Goal: Complete Application Form: Complete application form

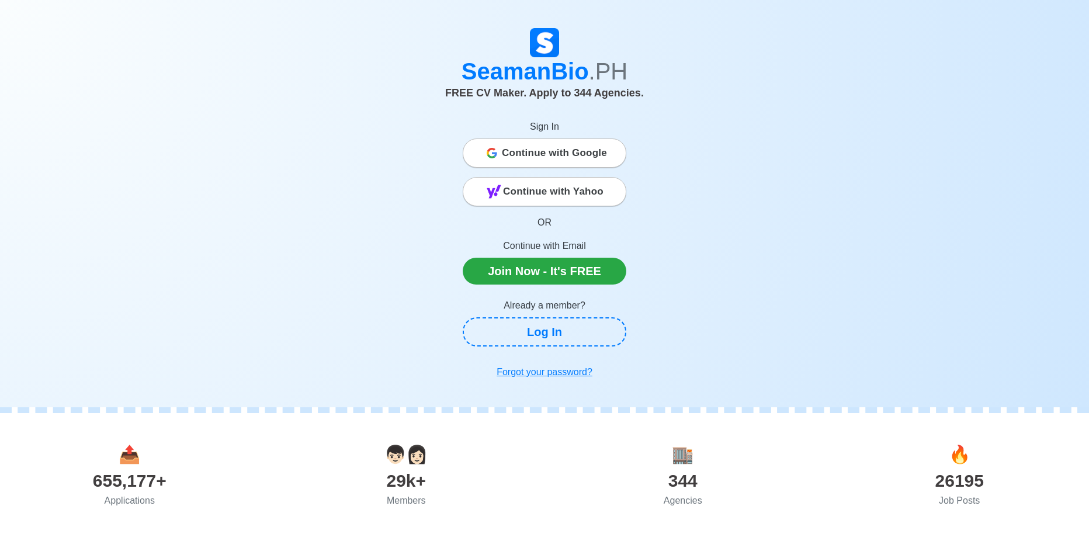
click at [598, 154] on span "Continue with Google" at bounding box center [554, 152] width 105 height 23
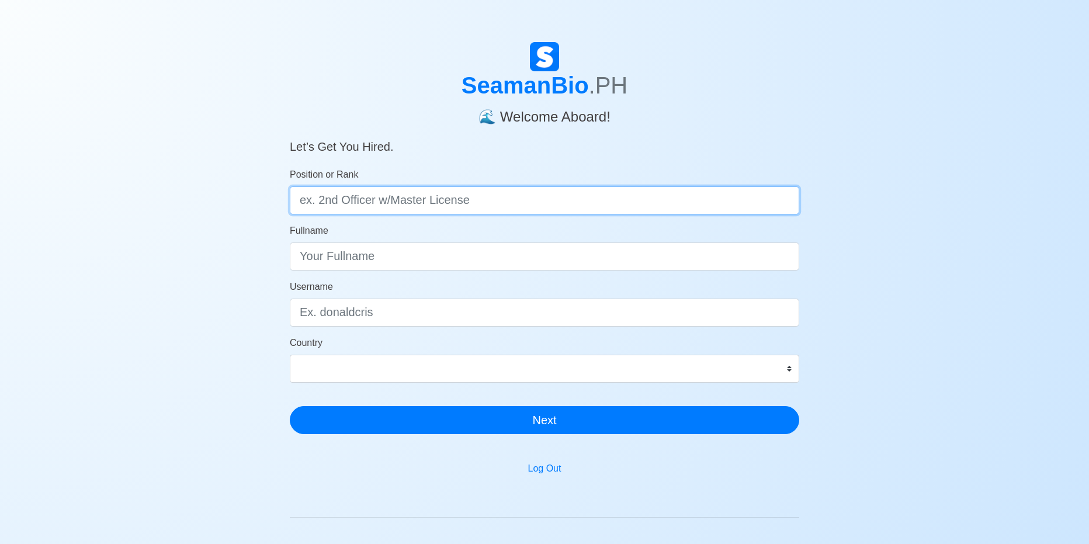
click at [563, 201] on input "Position or Rank" at bounding box center [545, 200] width 510 height 28
type input "Engine Cadet"
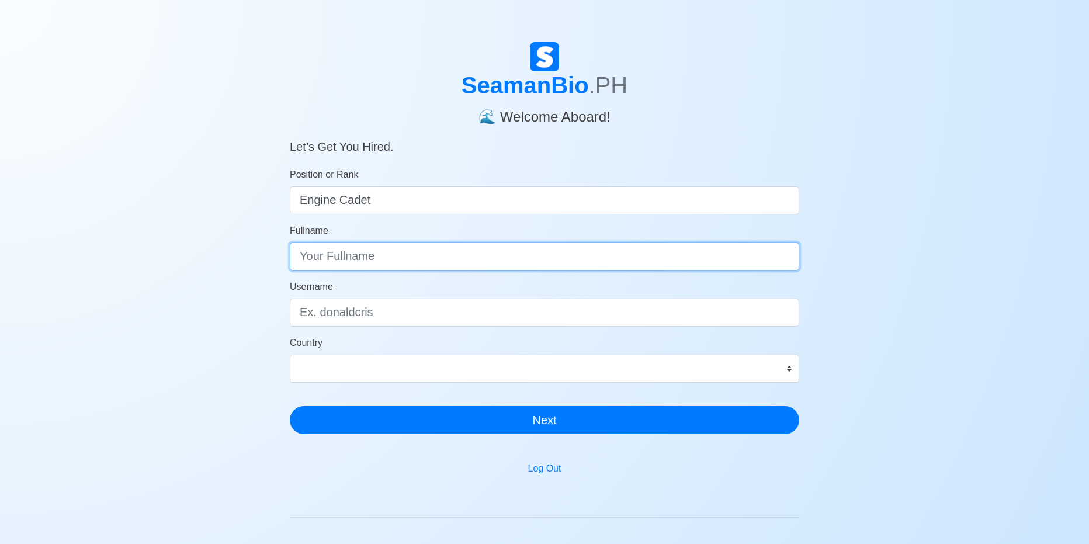
click at [411, 261] on input "Fullname" at bounding box center [545, 257] width 510 height 28
type input "Joselito B. Ste.Felipe Jr."
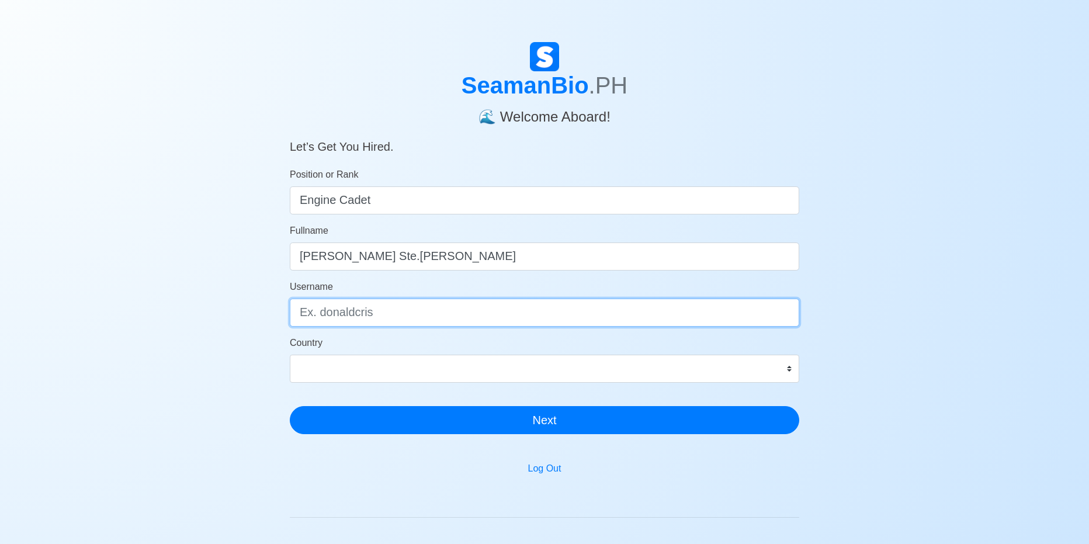
click at [397, 314] on input "Username" at bounding box center [545, 313] width 510 height 28
type input "j"
type input "truckasss"
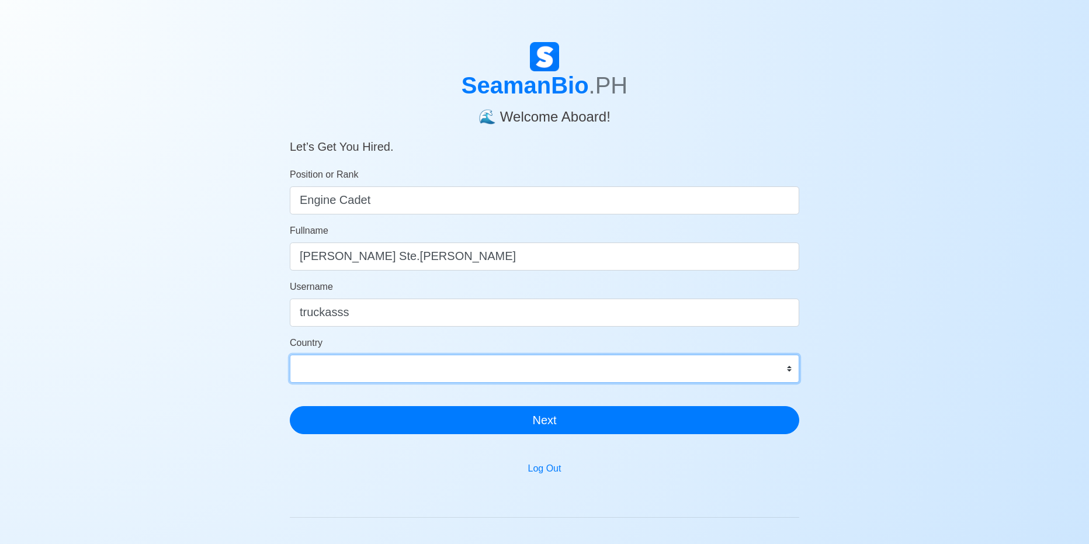
click at [341, 375] on select "Afghanistan Åland Islands Albania Algeria American Samoa Andorra Angola Anguill…" at bounding box center [545, 369] width 510 height 28
click at [387, 375] on select "Afghanistan Åland Islands Albania Algeria American Samoa Andorra Angola Anguill…" at bounding box center [545, 369] width 510 height 28
select select "PH"
click at [290, 355] on select "Afghanistan Åland Islands Albania Algeria American Samoa Andorra Angola Anguill…" at bounding box center [545, 369] width 510 height 28
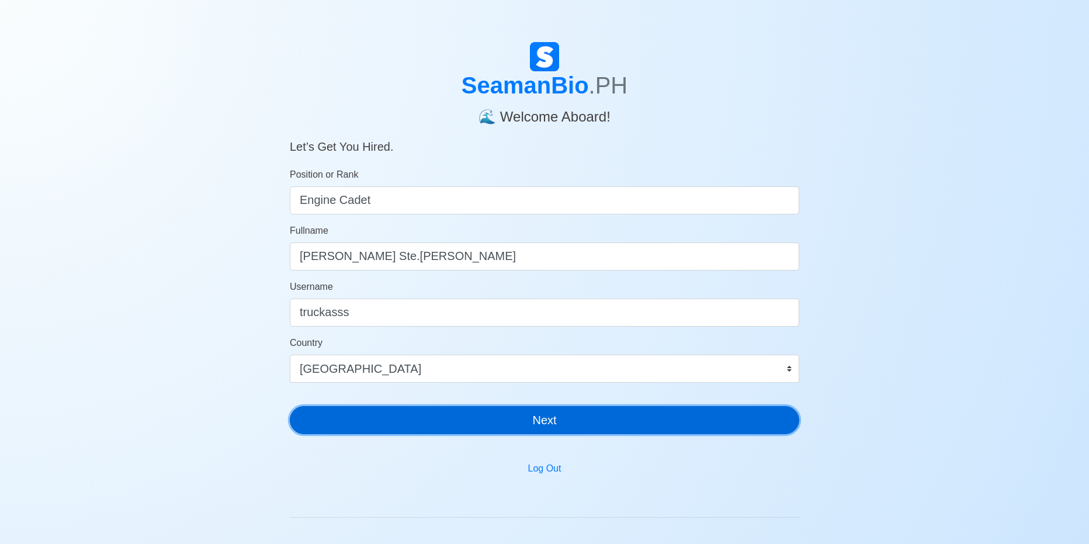
click at [486, 427] on button "Next" at bounding box center [545, 420] width 510 height 28
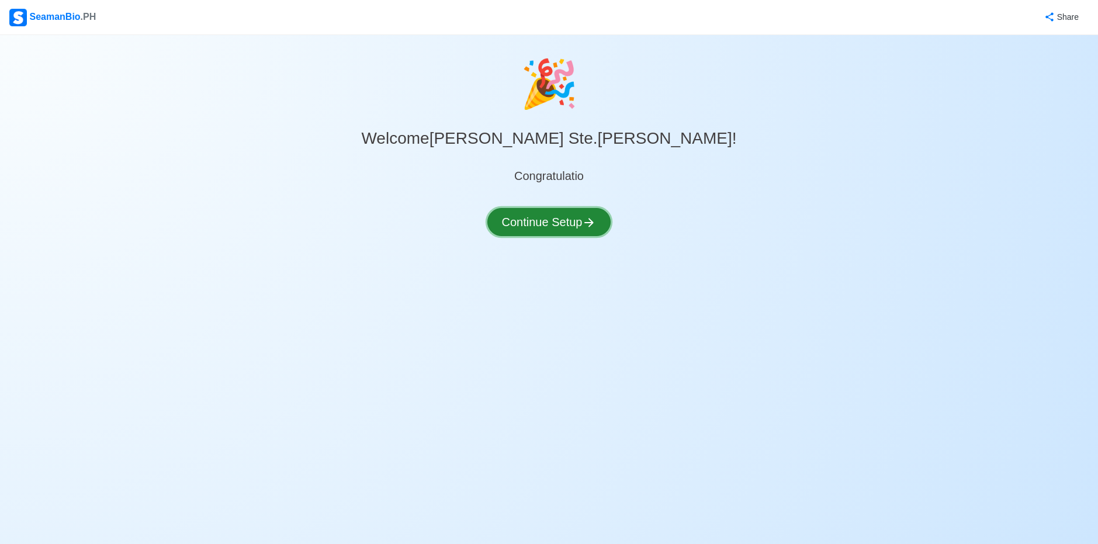
click at [550, 227] on button "Continue Setup" at bounding box center [549, 222] width 124 height 28
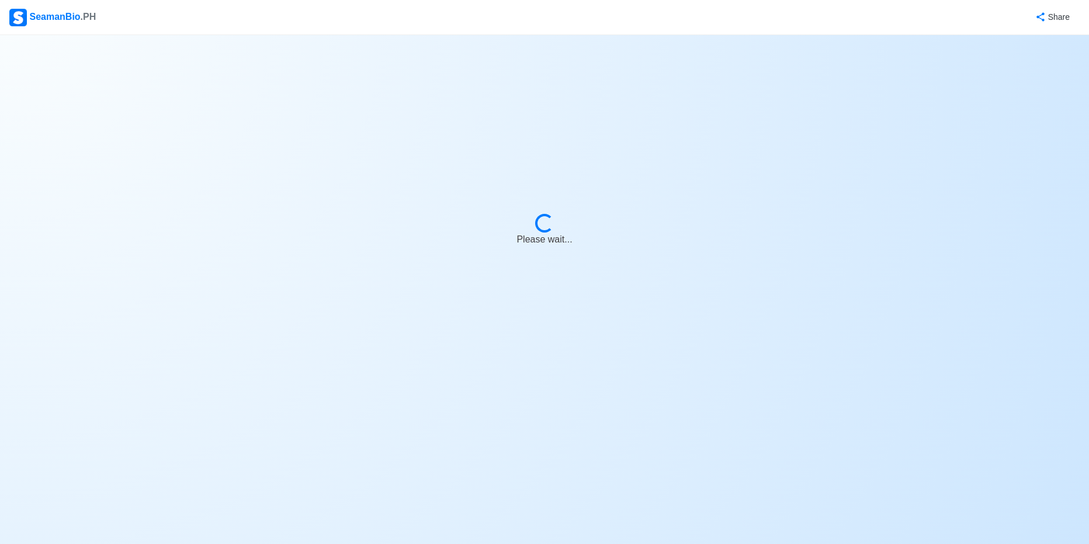
select select "Visible for Hiring"
select select "PH"
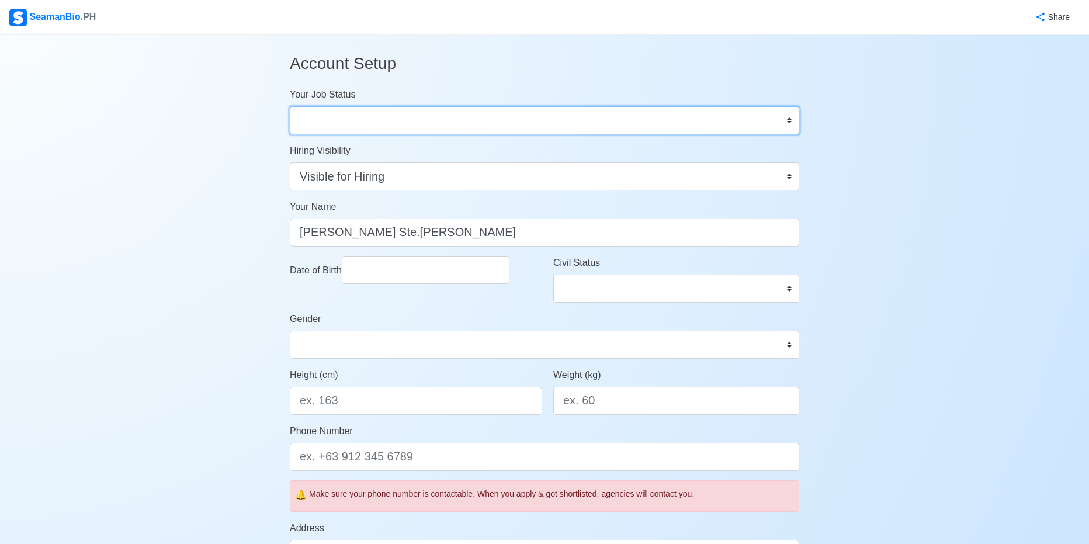
click at [451, 120] on select "Onboard Actively Looking for Job Not Looking for Job" at bounding box center [545, 120] width 510 height 28
select select "Actively Looking for Job"
click at [290, 106] on select "Onboard Actively Looking for Job Not Looking for Job" at bounding box center [545, 120] width 510 height 28
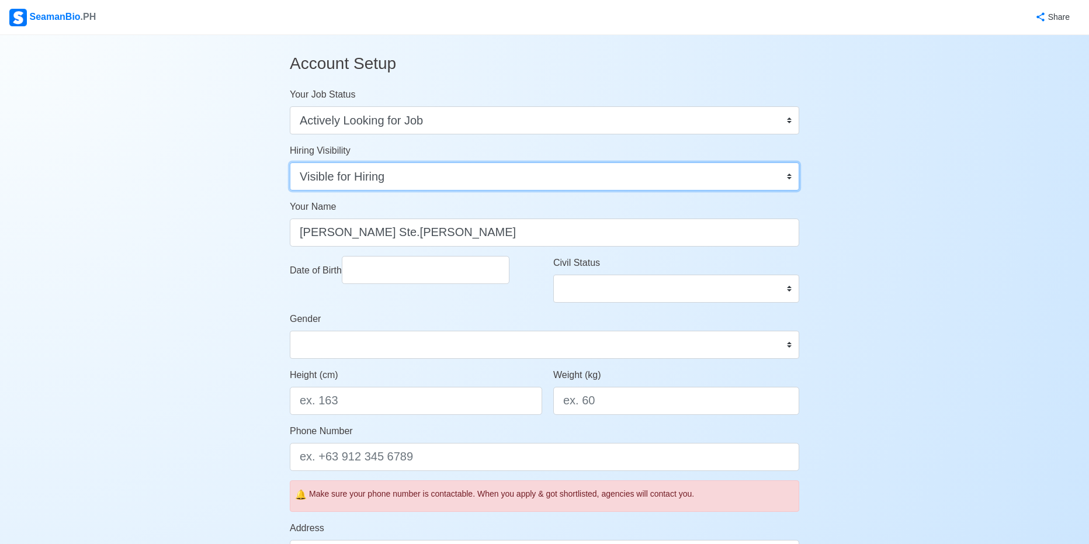
click at [402, 183] on select "Visible for Hiring Not Visible for Hiring" at bounding box center [545, 176] width 510 height 28
click at [290, 162] on select "Visible for Hiring Not Visible for Hiring" at bounding box center [545, 176] width 510 height 28
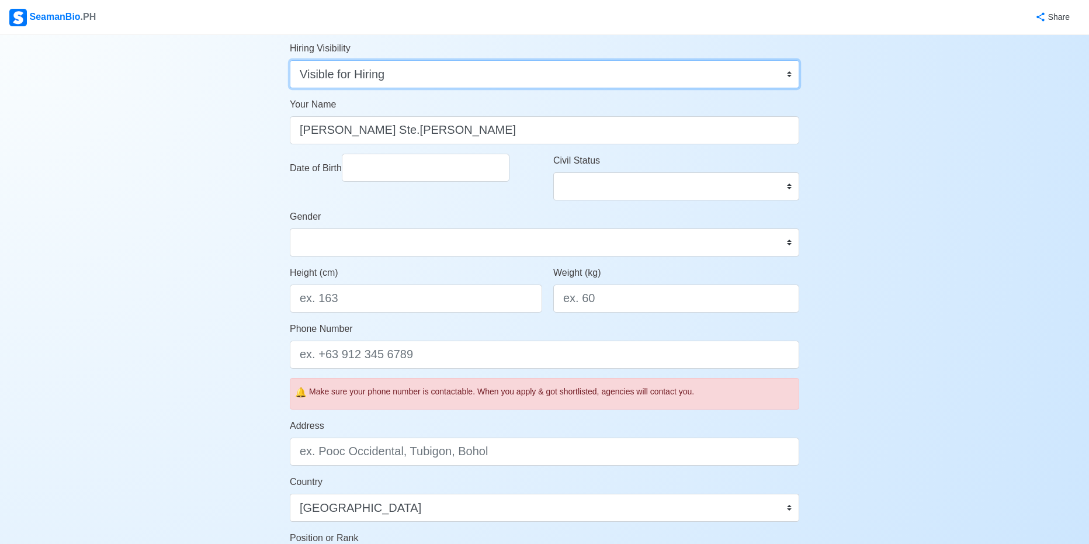
scroll to position [117, 0]
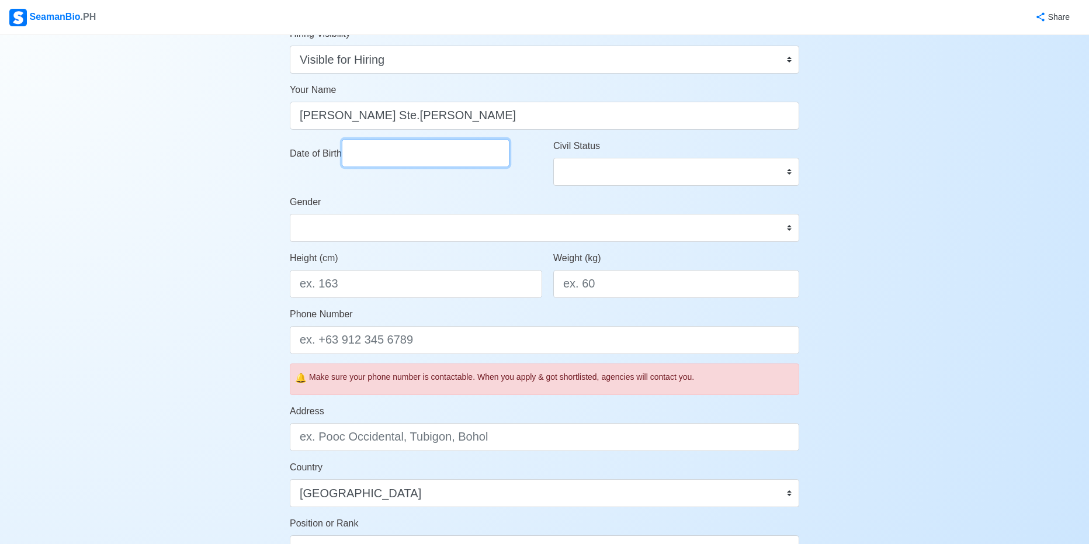
click at [397, 157] on input "Date of Birth" at bounding box center [426, 153] width 168 height 28
select select "****"
select select "******"
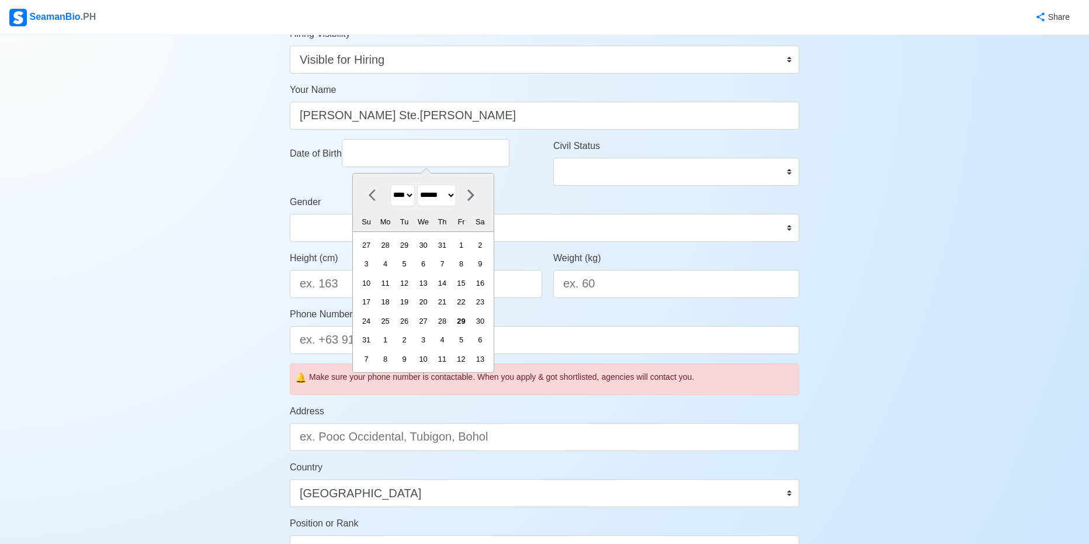
click at [401, 200] on select "**** **** **** **** **** **** **** **** **** **** **** **** **** **** **** ****…" at bounding box center [402, 195] width 25 height 23
select select "****"
click at [390, 184] on select "**** **** **** **** **** **** **** **** **** **** **** **** **** **** **** ****…" at bounding box center [402, 195] width 25 height 23
click at [452, 193] on select "******* ******** ***** ***** *** **** **** ****** ********* ******* ******** **…" at bounding box center [436, 195] width 39 height 23
select select "****"
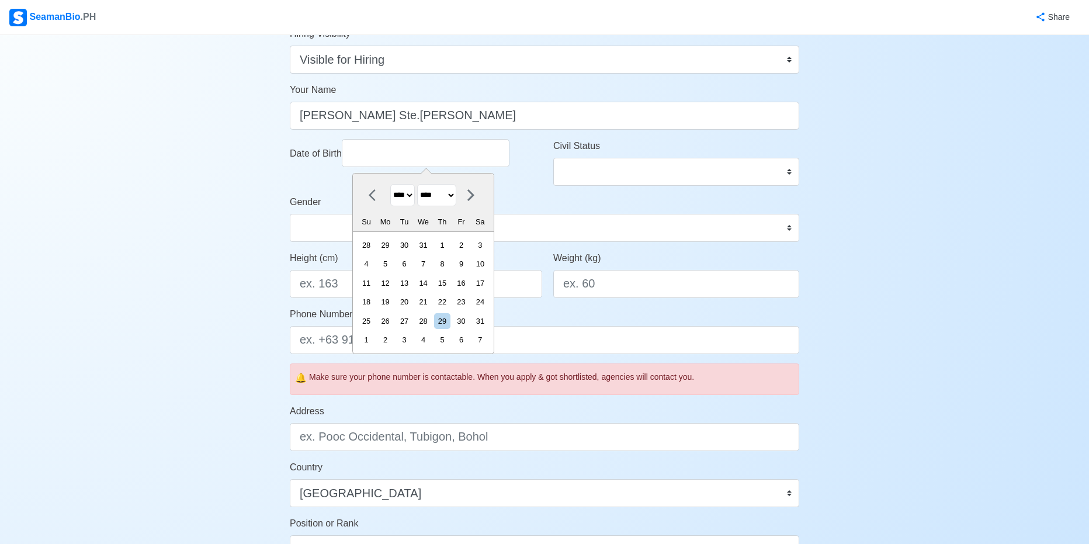
click at [423, 184] on select "******* ******** ***** ***** *** **** **** ****** ********* ******* ******** **…" at bounding box center [436, 195] width 39 height 23
click at [393, 288] on div "10" at bounding box center [386, 283] width 16 height 16
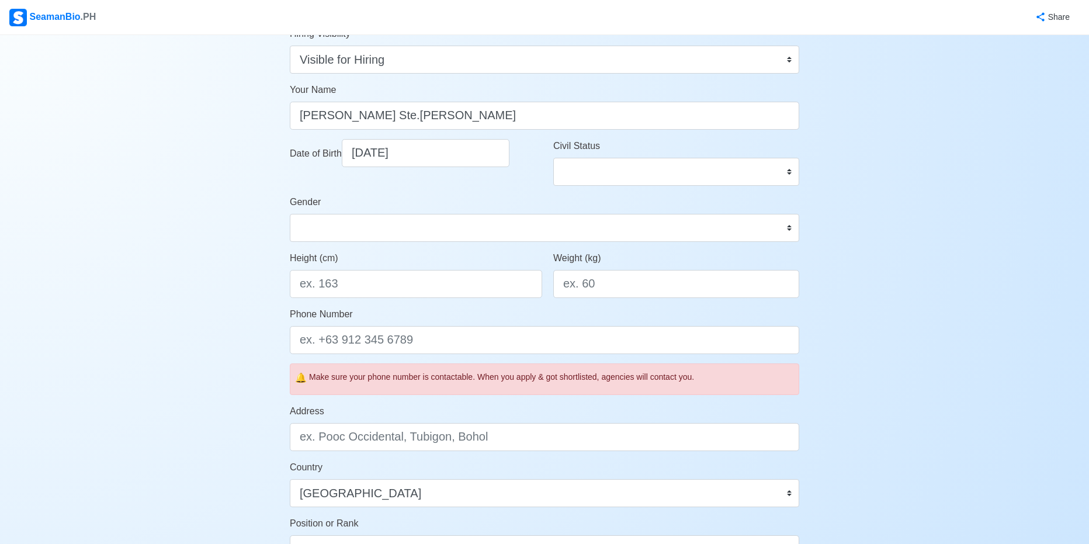
type input "06/10/2002"
click at [603, 183] on select "Single Married Widowed Separated" at bounding box center [676, 172] width 246 height 28
select select "Single"
click at [553, 158] on select "Single Married Widowed Separated" at bounding box center [676, 172] width 246 height 28
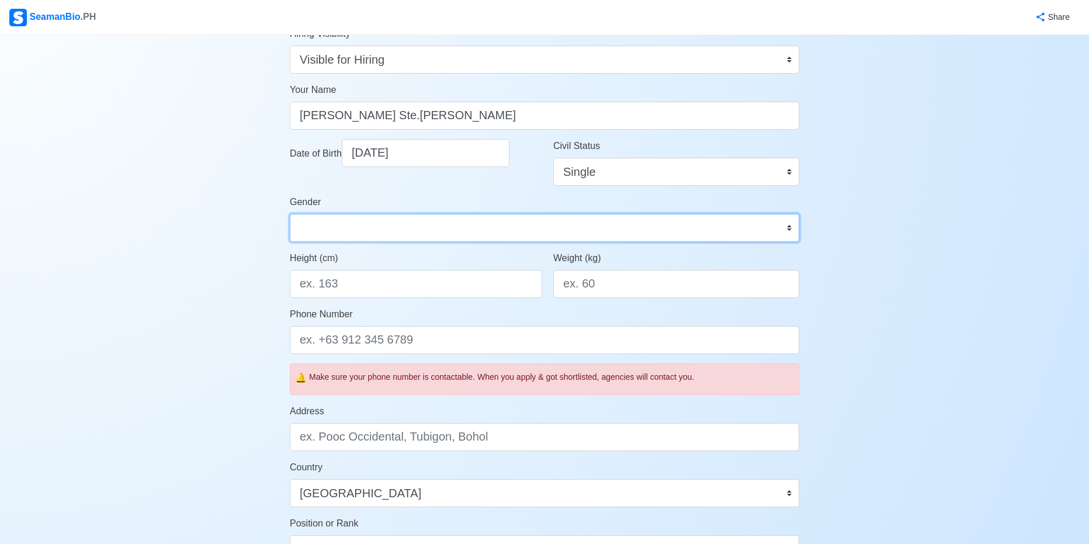
click at [375, 230] on select "Male Female" at bounding box center [545, 228] width 510 height 28
select select "Male"
click at [290, 214] on select "Male Female" at bounding box center [545, 228] width 510 height 28
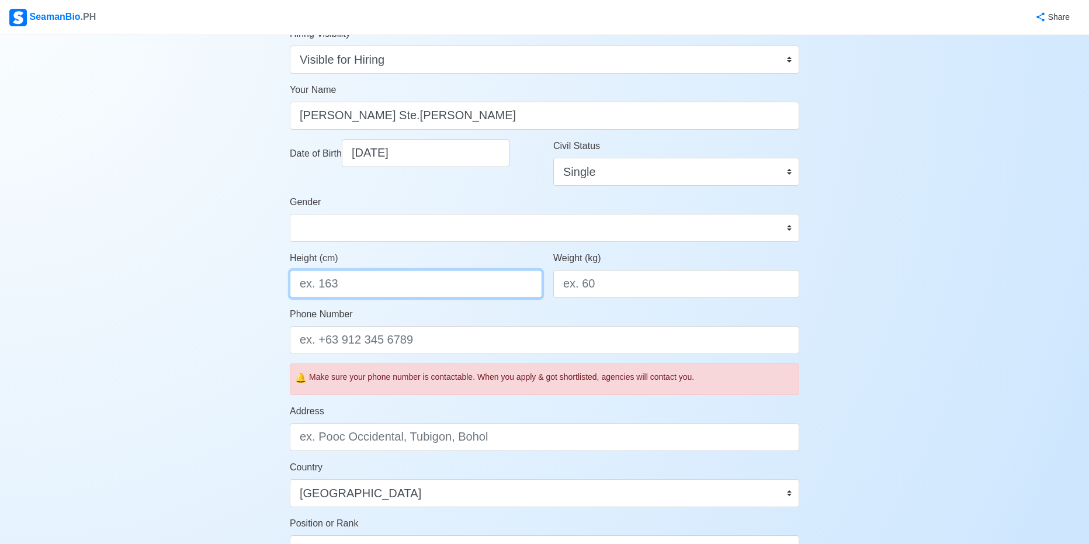
click at [365, 283] on input "Height (cm)" at bounding box center [416, 284] width 252 height 28
click at [348, 287] on input "Height (cm)" at bounding box center [416, 284] width 252 height 28
paste input "162.56"
type input "162.56"
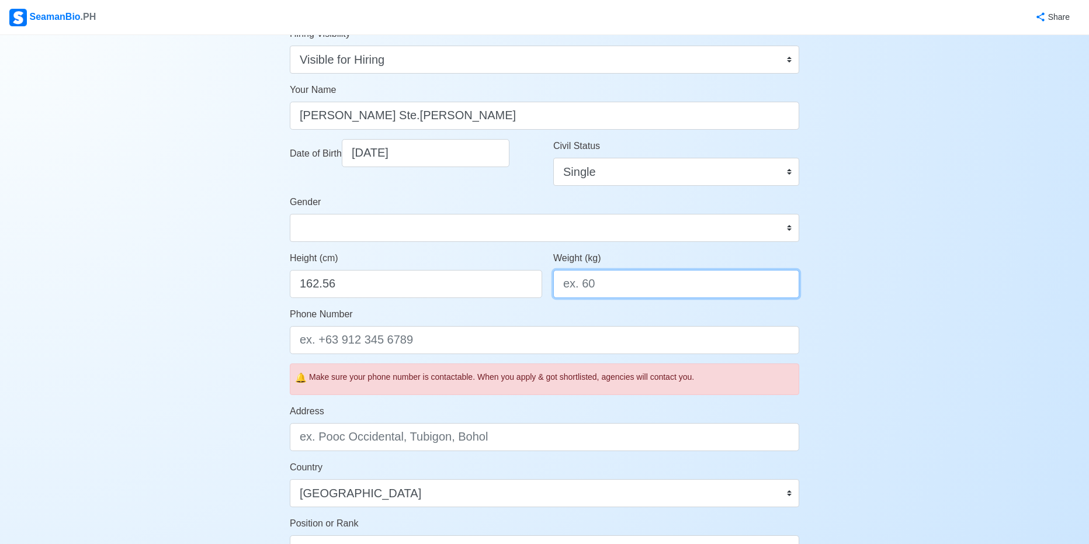
click at [597, 282] on input "Weight (kg)" at bounding box center [676, 284] width 246 height 28
type input "74"
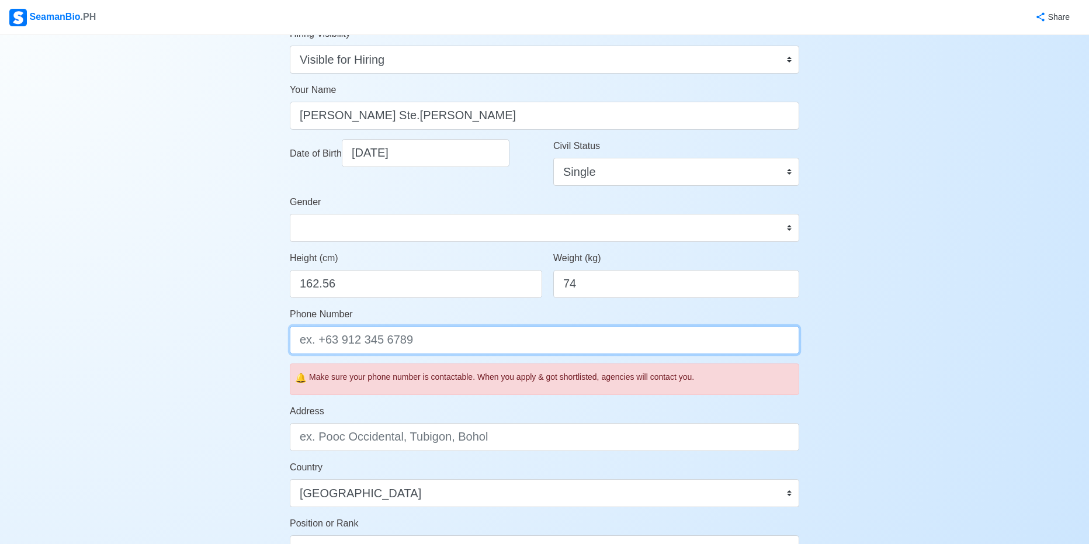
click at [397, 344] on input "Phone Number" at bounding box center [545, 340] width 510 height 28
type input "0"
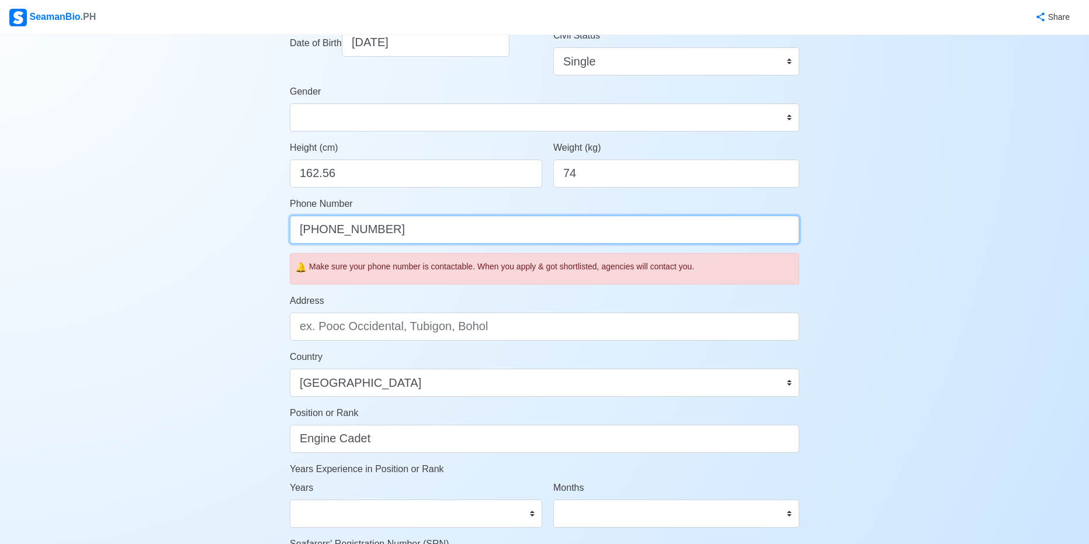
scroll to position [234, 0]
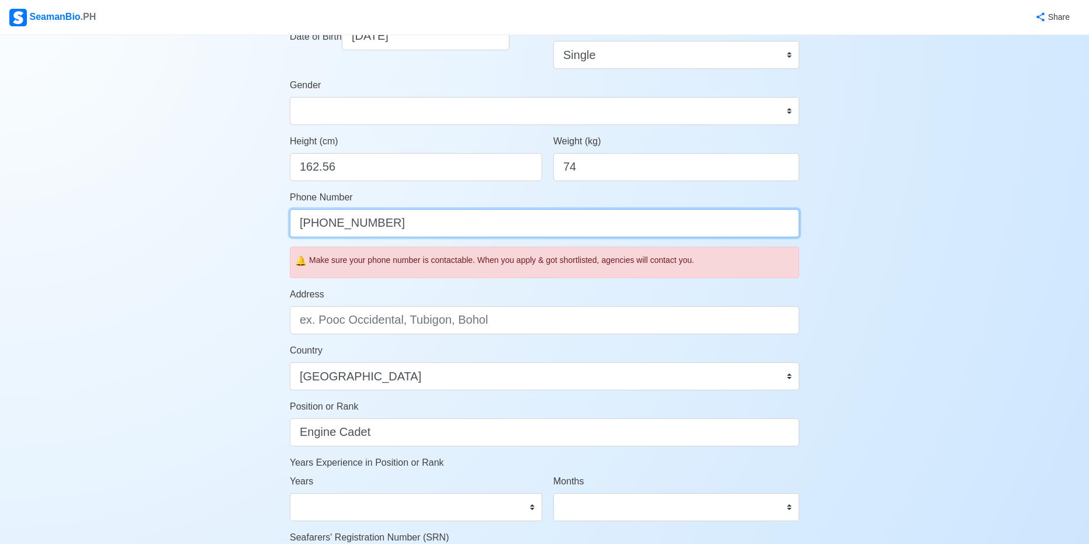
type input "+63921281663"
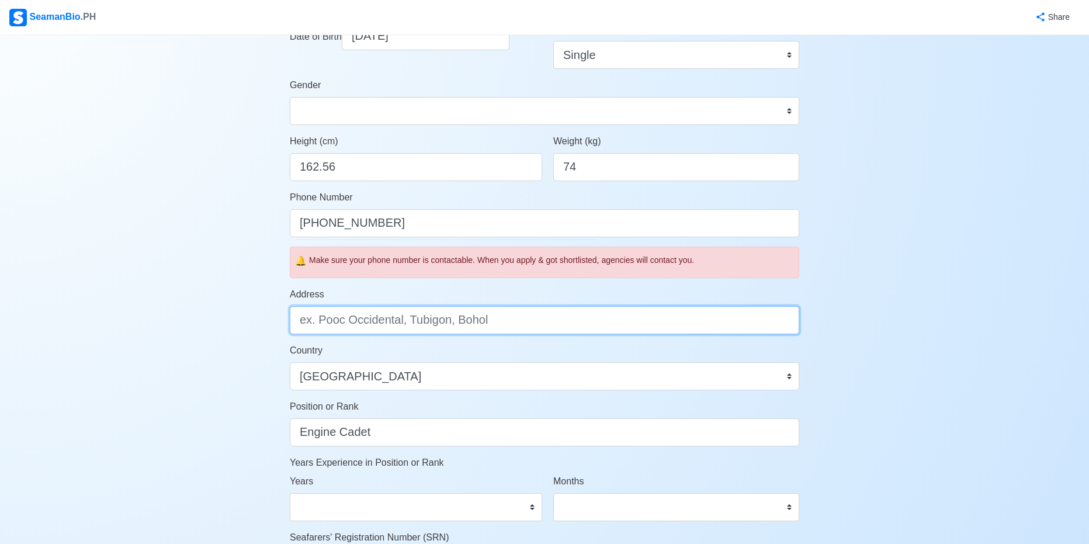
click at [463, 326] on input "Address" at bounding box center [545, 320] width 510 height 28
paste input "ñ"
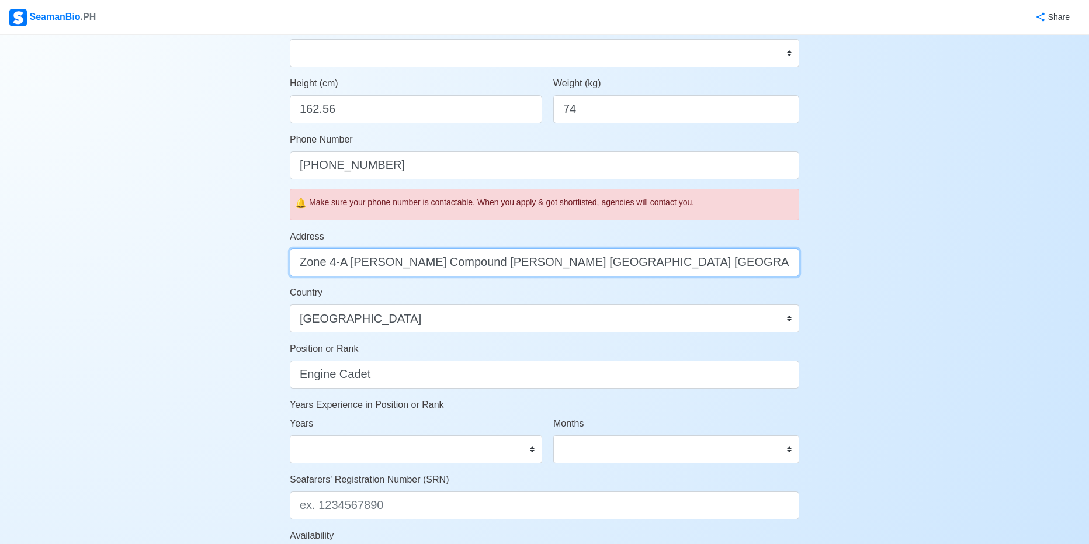
scroll to position [292, 0]
type input "Zone 4-A Magtoto Compound Concepcion Pequeña Naga City Camarines Sur"
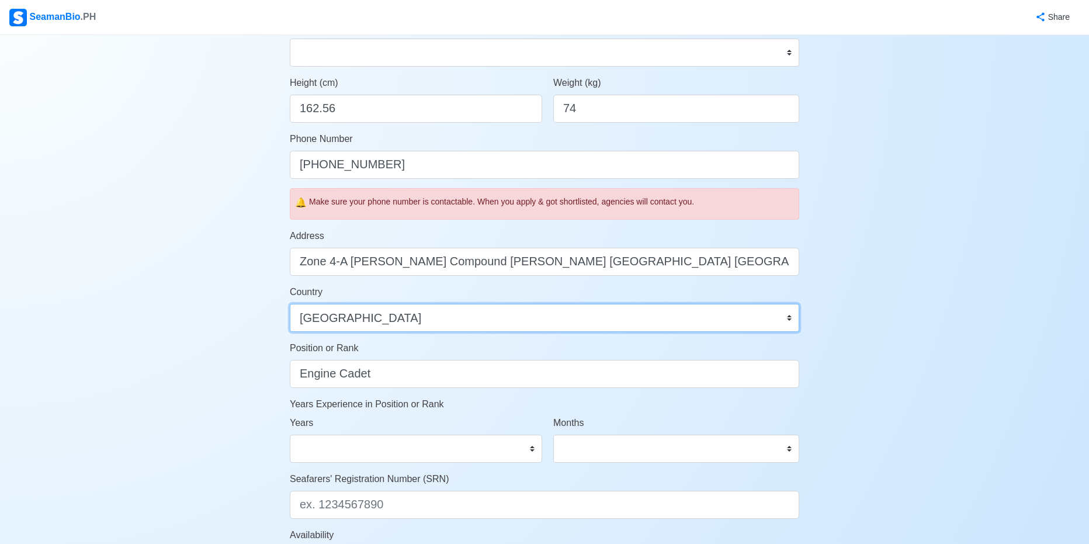
click at [416, 324] on select "Afghanistan Åland Islands Albania Algeria American Samoa Andorra Angola Anguill…" at bounding box center [545, 318] width 510 height 28
click at [290, 304] on select "Afghanistan Åland Islands Albania Algeria American Samoa Andorra Angola Anguill…" at bounding box center [545, 318] width 510 height 28
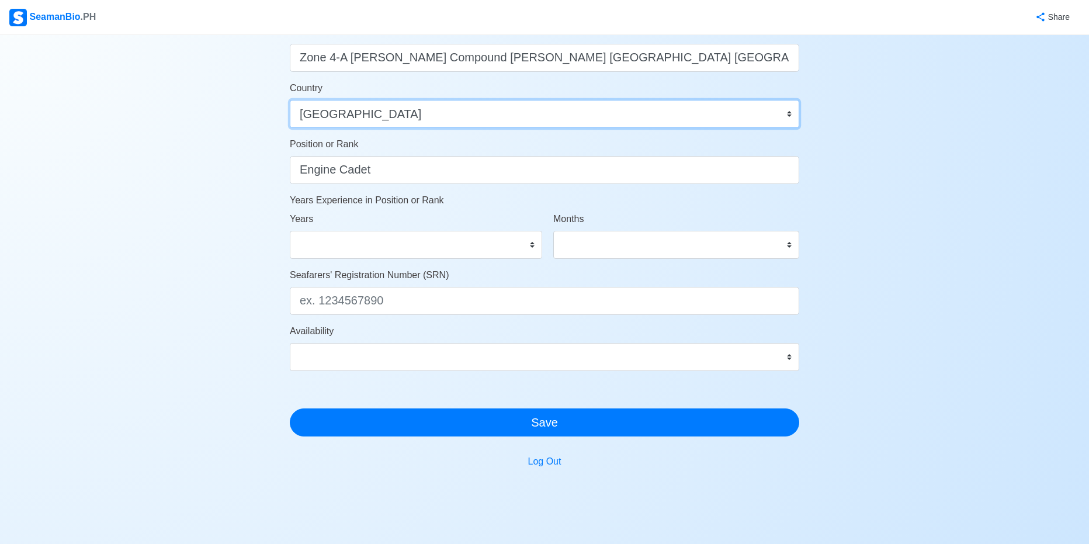
scroll to position [526, 0]
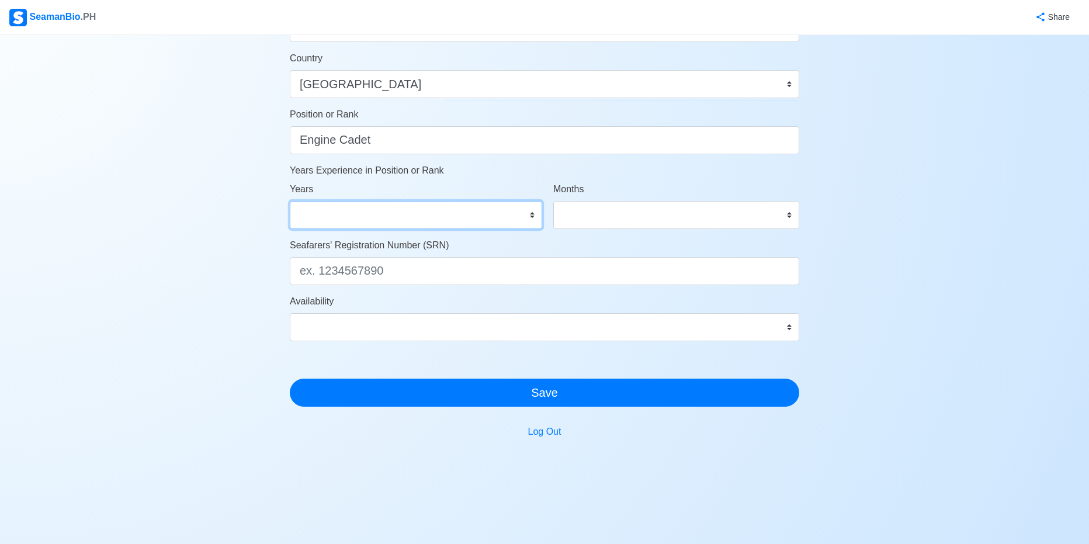
click at [364, 216] on select "0 1 2 3 4 5 6 7 8 9 10 11 12 13 14 15 16 17 18 19 20 21 22 23 24 25 26 27 28 29…" at bounding box center [416, 215] width 252 height 28
click at [290, 201] on select "0 1 2 3 4 5 6 7 8 9 10 11 12 13 14 15 16 17 18 19 20 21 22 23 24 25 26 27 28 29…" at bounding box center [416, 215] width 252 height 28
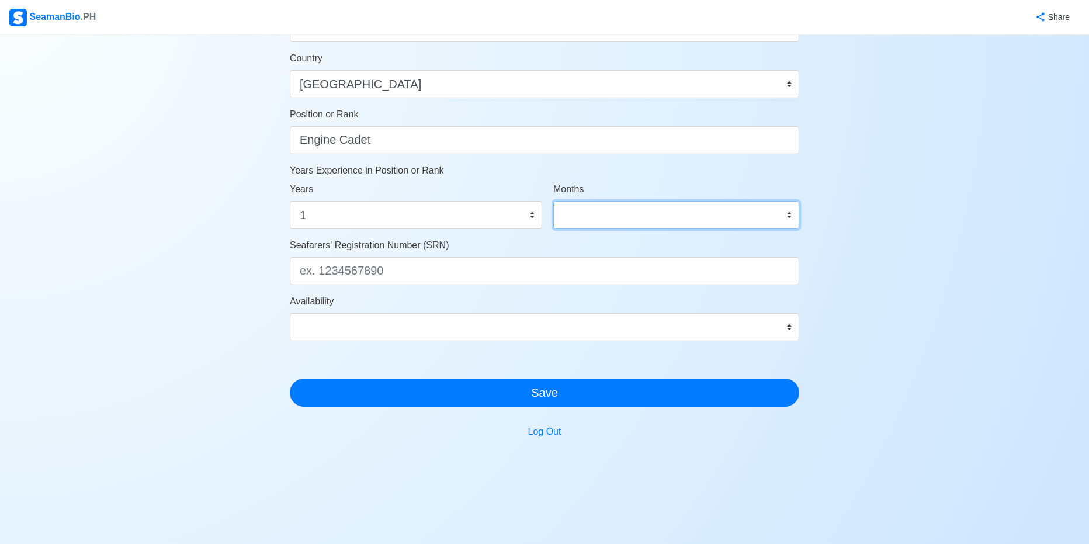
click at [608, 209] on select "0 1 2 3 4 5 6 7 8 9 10 11" at bounding box center [676, 215] width 246 height 28
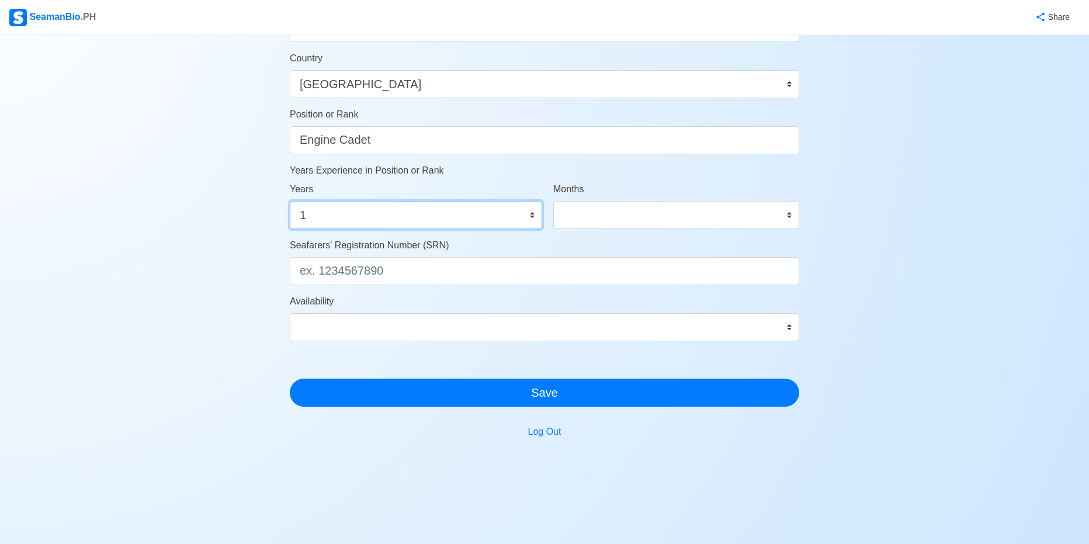
click at [475, 224] on select "0 1 2 3 4 5 6 7 8 9 10 11 12 13 14 15 16 17 18 19 20 21 22 23 24 25 26 27 28 29…" at bounding box center [416, 215] width 252 height 28
select select "0"
click at [290, 201] on select "0 1 2 3 4 5 6 7 8 9 10 11 12 13 14 15 16 17 18 19 20 21 22 23 24 25 26 27 28 29…" at bounding box center [416, 215] width 252 height 28
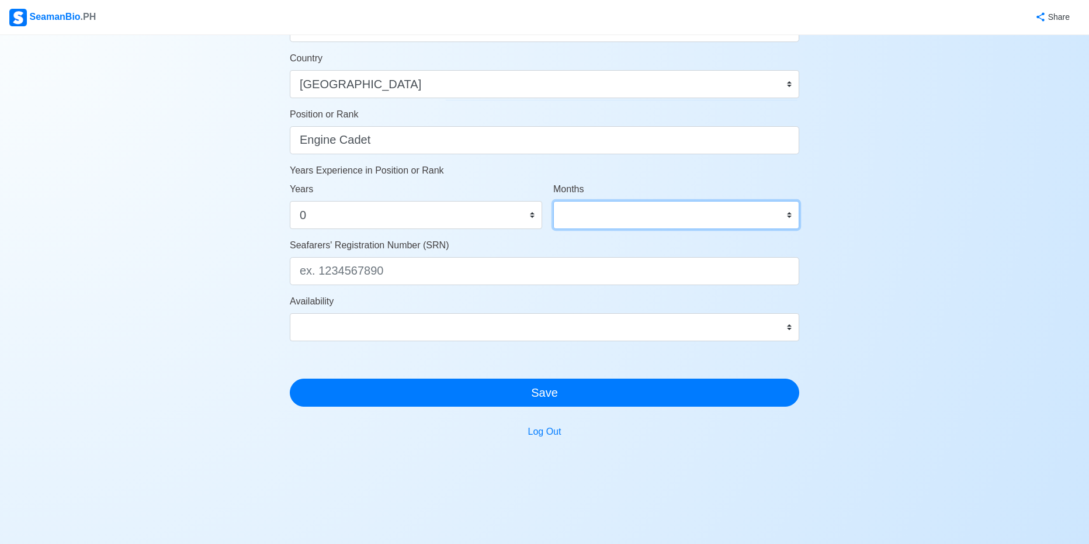
click at [612, 212] on select "0 1 2 3 4 5 6 7 8 9 10 11" at bounding box center [676, 215] width 246 height 28
select select "0"
click at [553, 201] on select "0 1 2 3 4 5 6 7 8 9 10 11" at bounding box center [676, 215] width 246 height 28
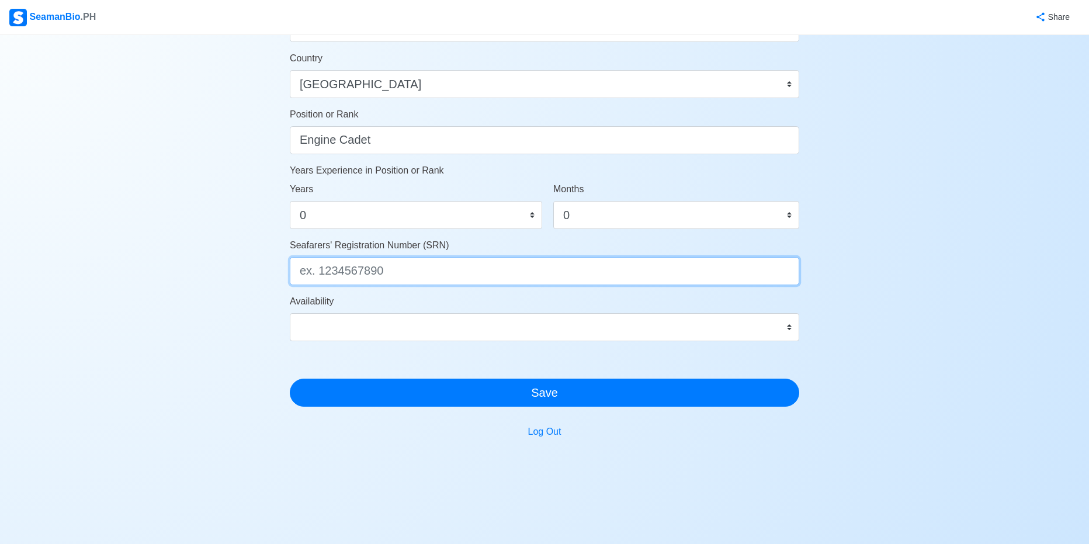
click at [339, 273] on input "Seafarers' Registration Number (SRN)" at bounding box center [545, 271] width 510 height 28
paste input "0206100031"
type input "0206100031"
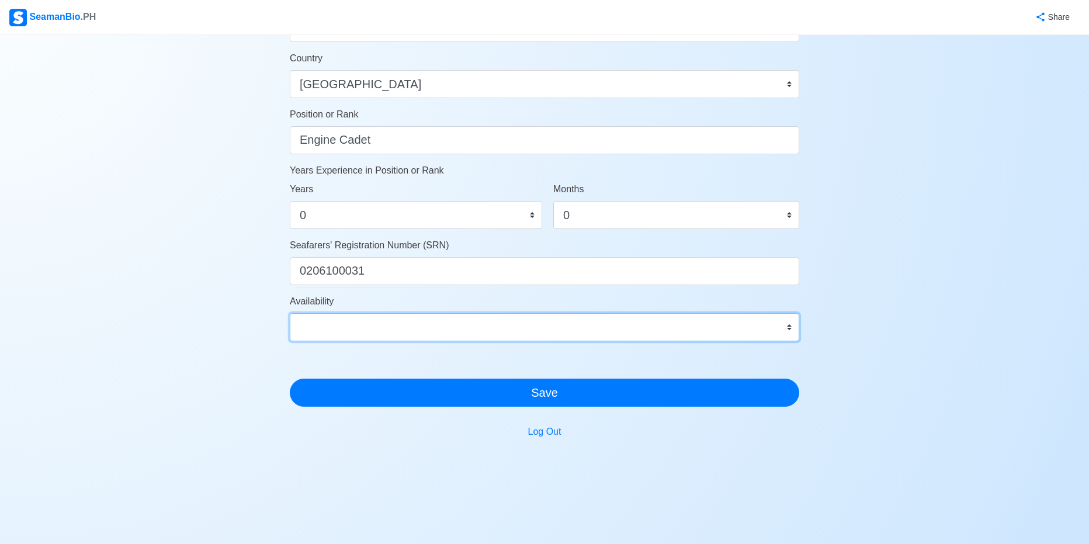
click at [331, 325] on select "Immediate Sep 2025 Oct 2025 Nov 2025 Dec 2025 Jan 2026 Feb 2026 Mar 2026 Apr 20…" at bounding box center [545, 327] width 510 height 28
select select "4102416000000"
click at [290, 313] on select "Immediate Sep 2025 Oct 2025 Nov 2025 Dec 2025 Jan 2026 Feb 2026 Mar 2026 Apr 20…" at bounding box center [545, 327] width 510 height 28
click at [480, 331] on select "Immediate Sep 2025 Oct 2025 Nov 2025 Dec 2025 Jan 2026 Feb 2026 Mar 2026 Apr 20…" at bounding box center [545, 327] width 510 height 28
click at [470, 328] on select "Immediate Sep 2025 Oct 2025 Nov 2025 Dec 2025 Jan 2026 Feb 2026 Mar 2026 Apr 20…" at bounding box center [545, 327] width 510 height 28
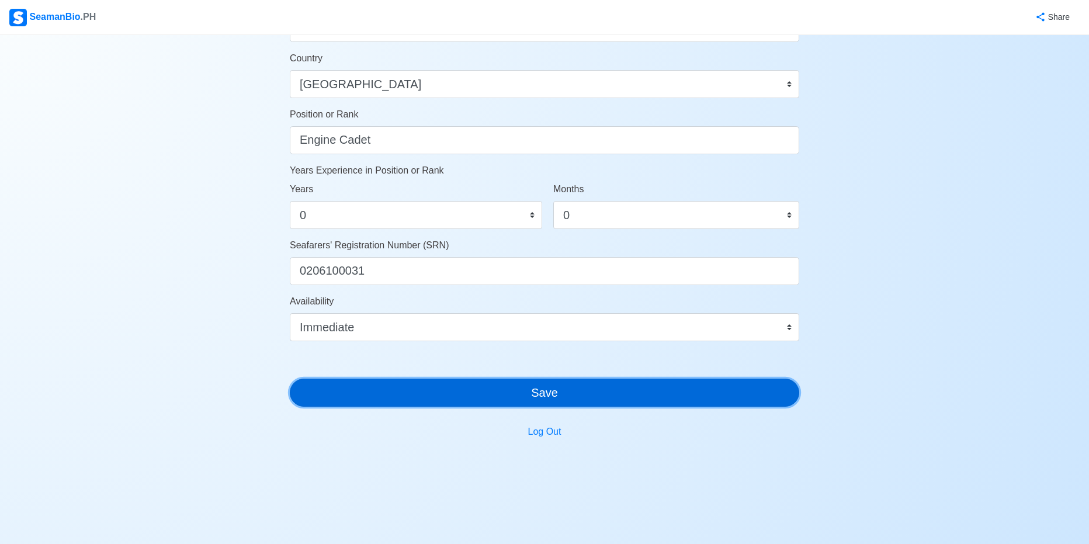
click at [488, 402] on button "Save" at bounding box center [545, 393] width 510 height 28
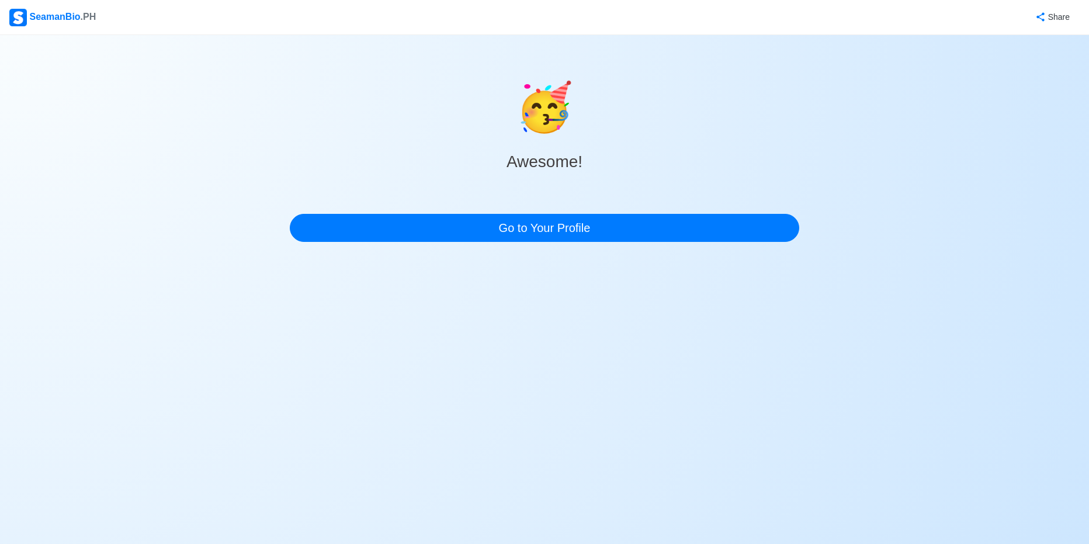
scroll to position [0, 0]
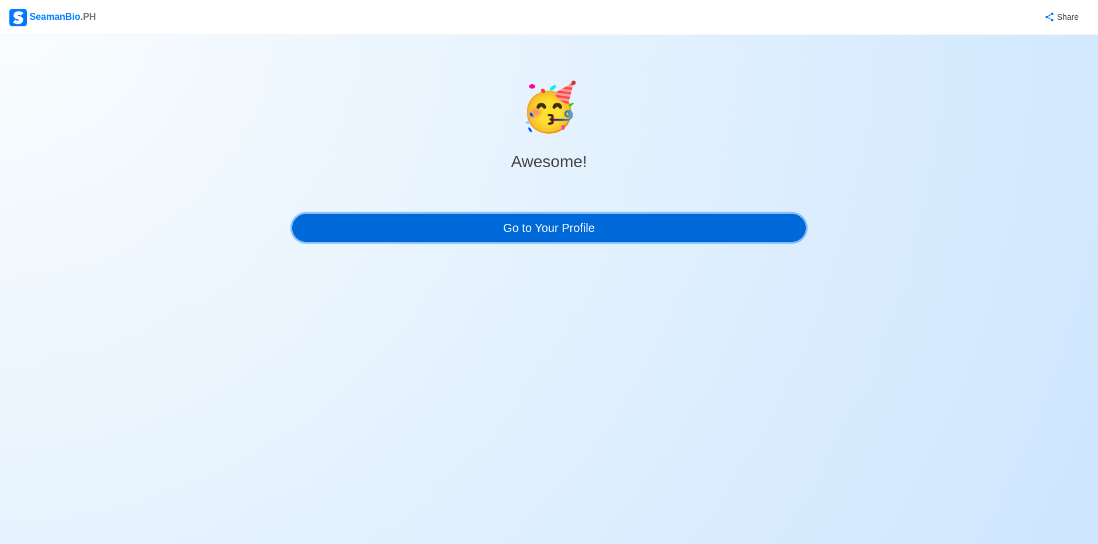
click at [558, 226] on link "Go to Your Profile" at bounding box center [549, 228] width 514 height 28
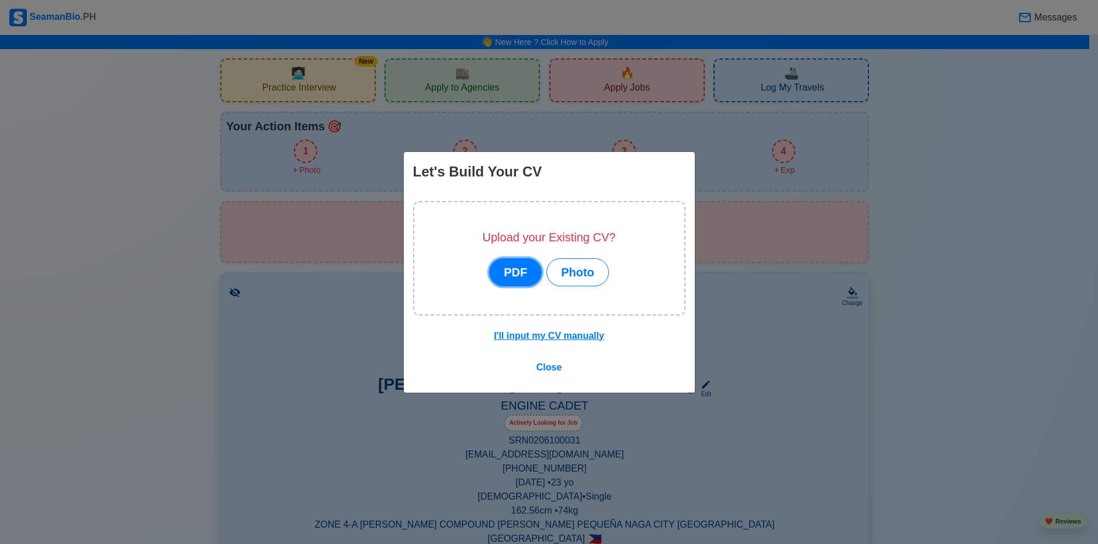
click at [517, 278] on button "PDF" at bounding box center [515, 272] width 53 height 28
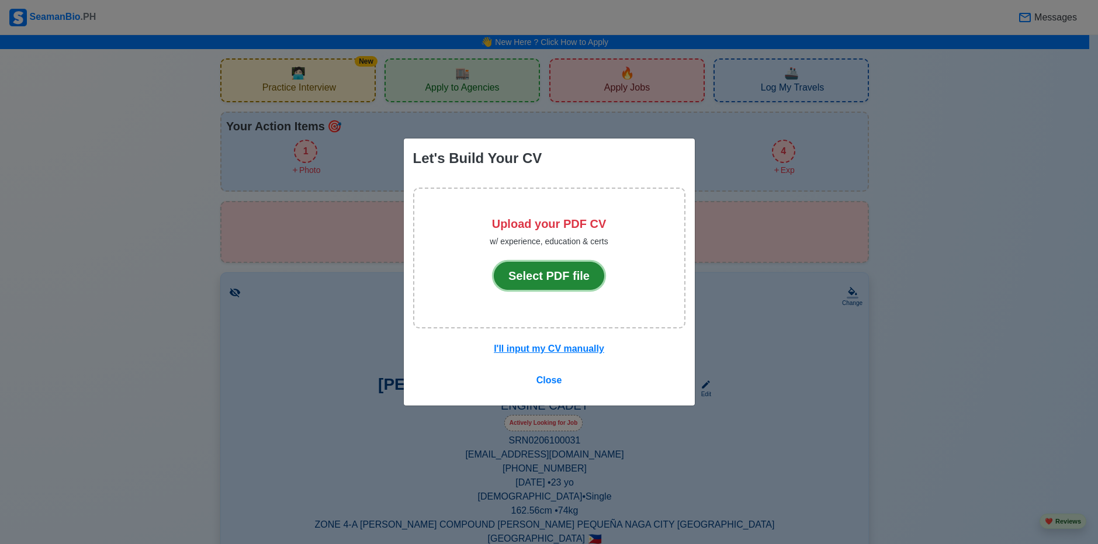
click at [560, 273] on button "Select PDF file" at bounding box center [549, 276] width 110 height 28
click at [524, 270] on button "Select PDF file" at bounding box center [549, 276] width 110 height 28
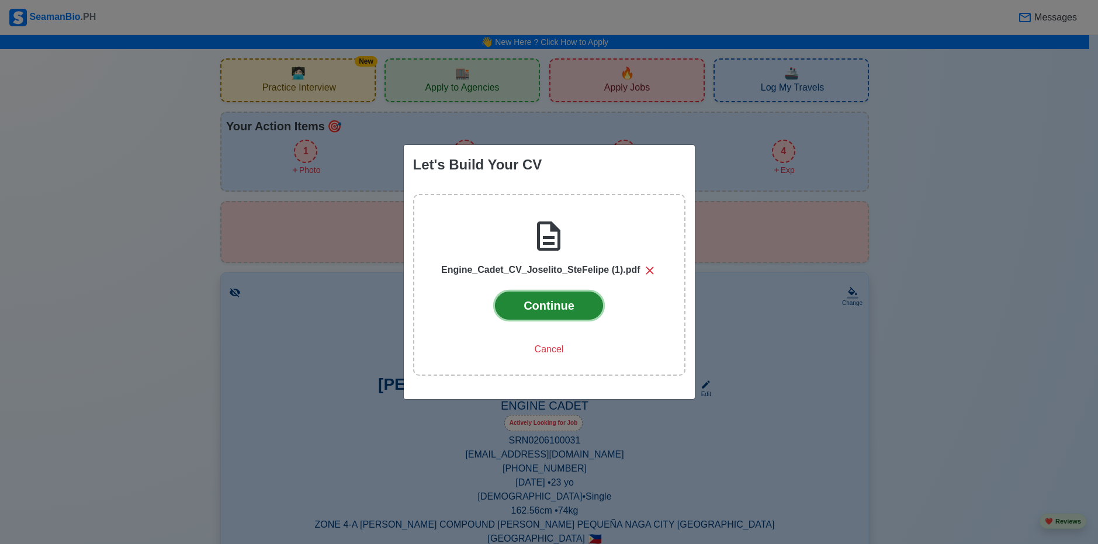
click at [579, 309] on button "Continue" at bounding box center [549, 306] width 108 height 28
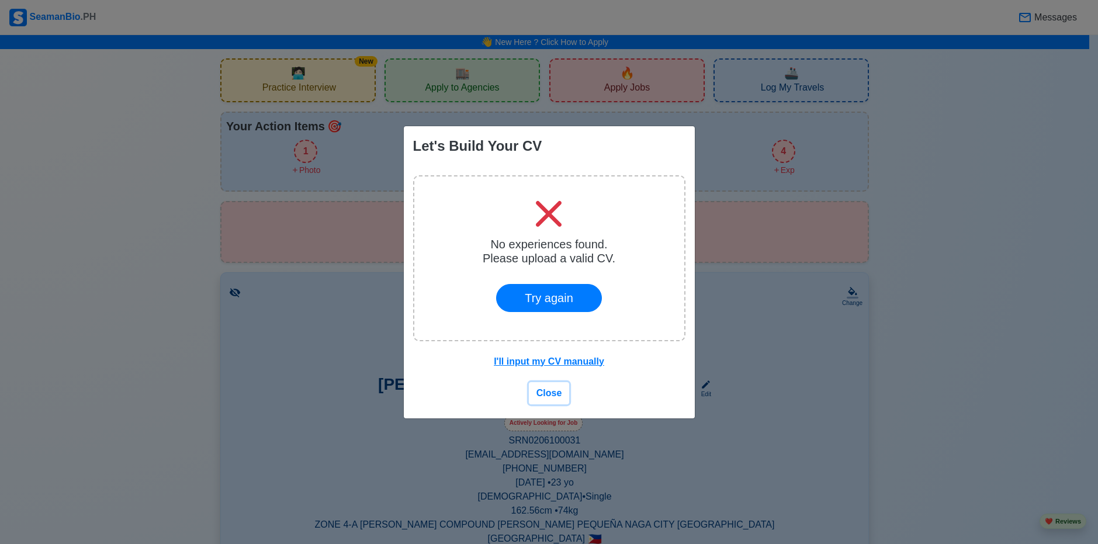
click at [558, 398] on span "Close" at bounding box center [550, 393] width 26 height 10
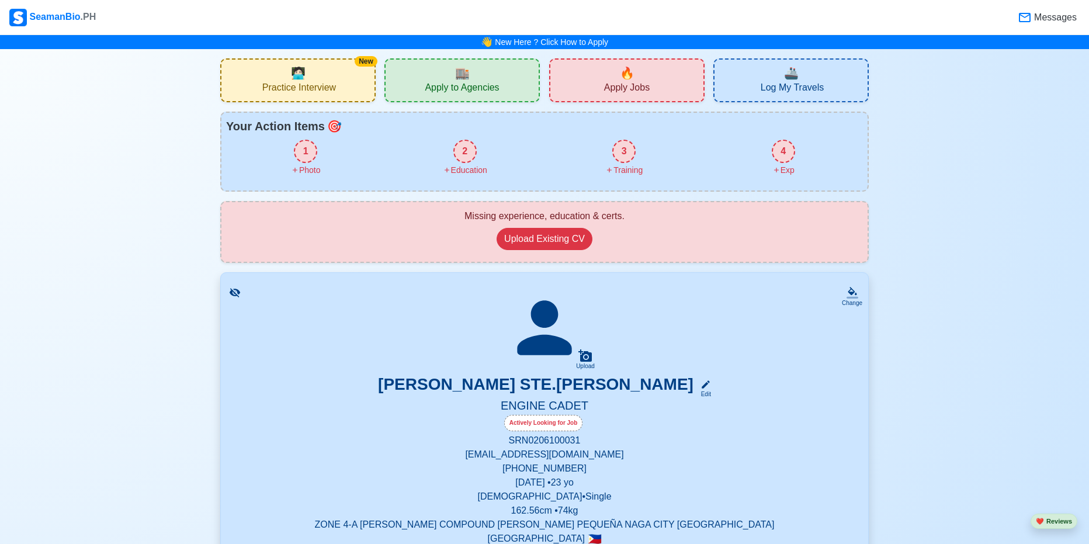
click at [310, 157] on div "1" at bounding box center [305, 151] width 23 height 23
click at [310, 158] on div "1" at bounding box center [305, 151] width 23 height 23
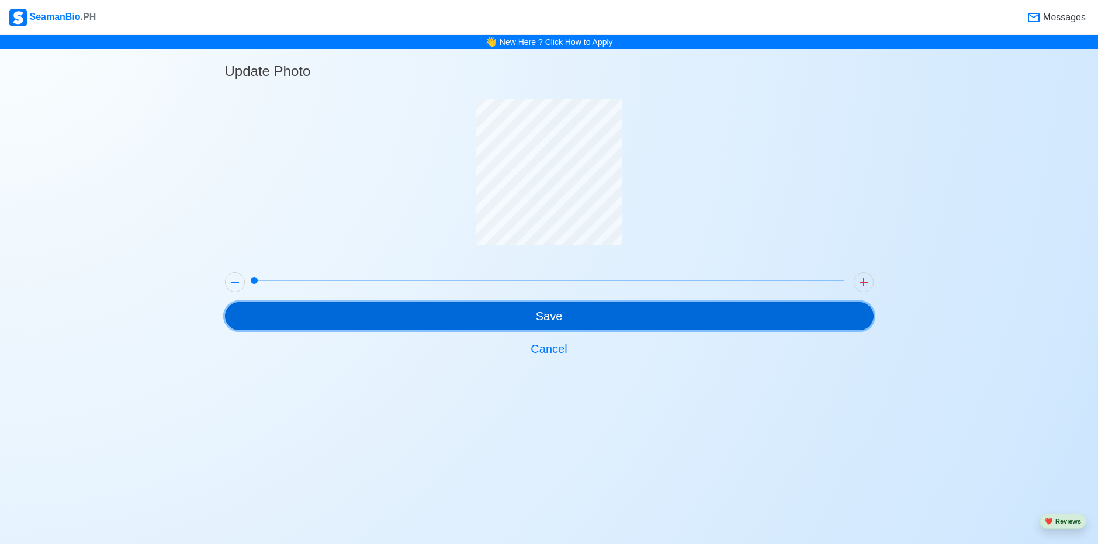
click at [577, 324] on button "Save" at bounding box center [549, 316] width 649 height 28
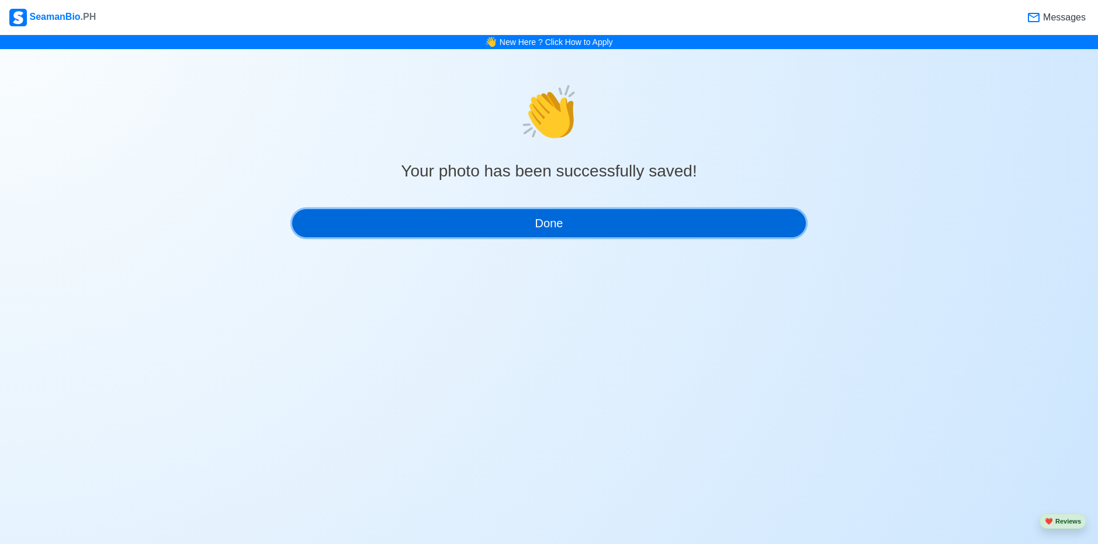
click at [591, 225] on button "Done" at bounding box center [549, 223] width 514 height 28
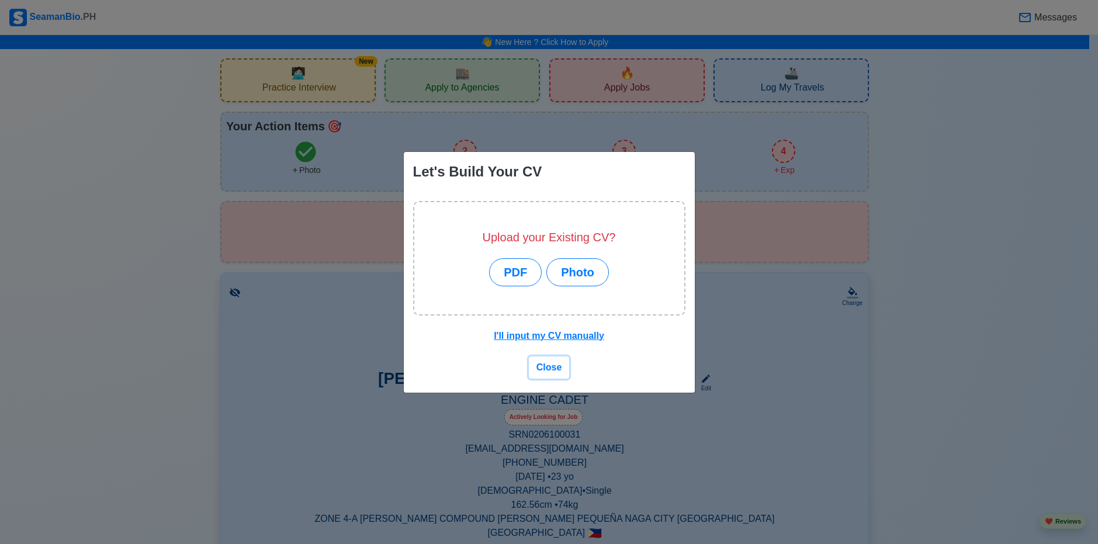
click at [551, 370] on span "Close" at bounding box center [550, 367] width 26 height 10
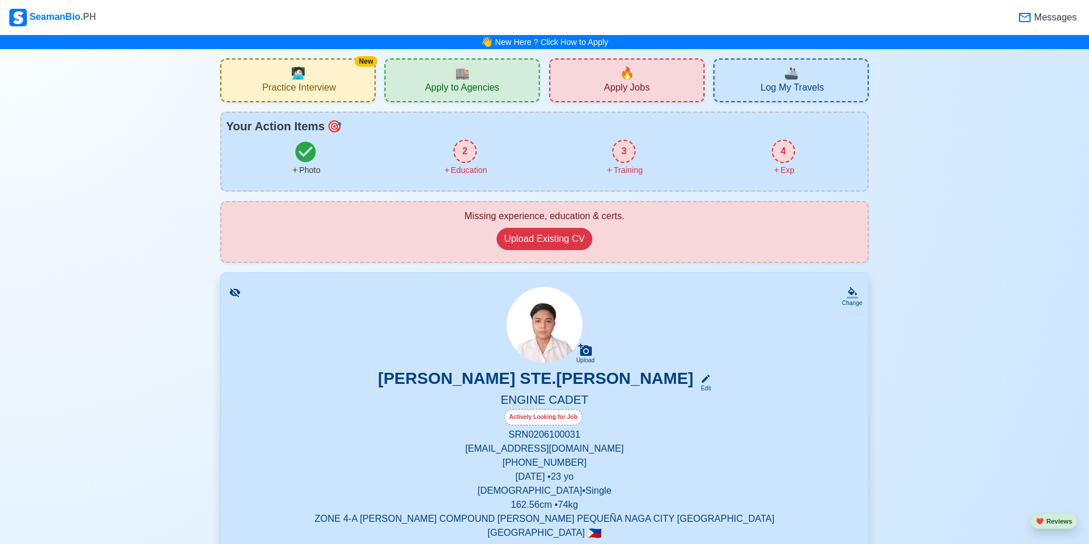
click at [466, 160] on div "2" at bounding box center [465, 151] width 23 height 23
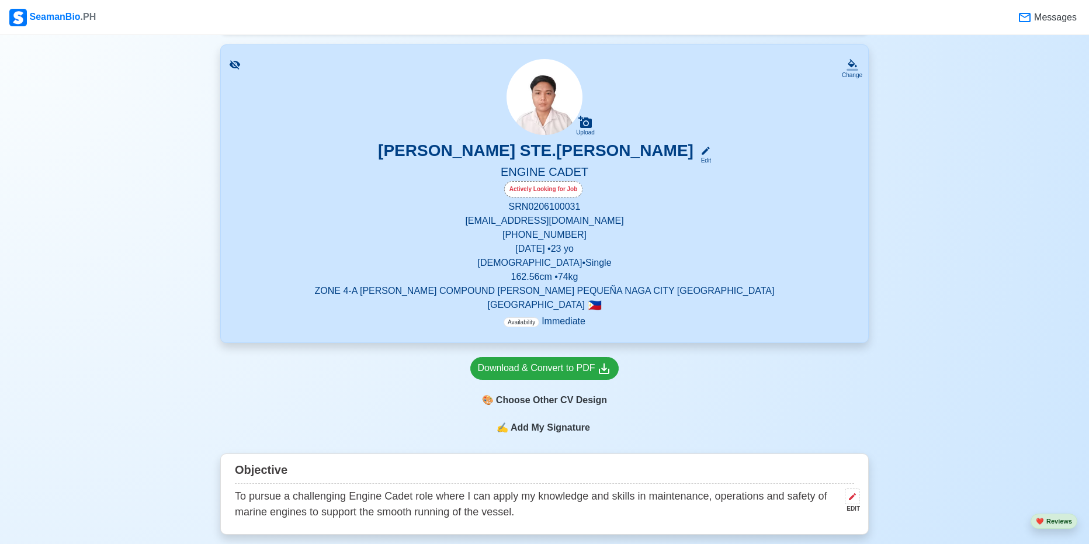
scroll to position [234, 0]
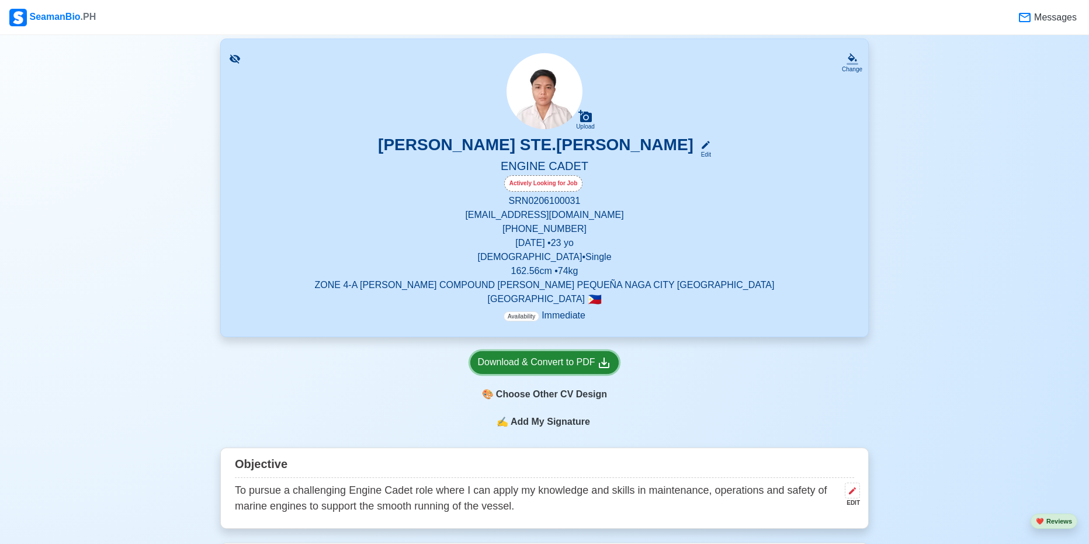
click at [562, 367] on div "Download & Convert to PDF" at bounding box center [545, 362] width 134 height 15
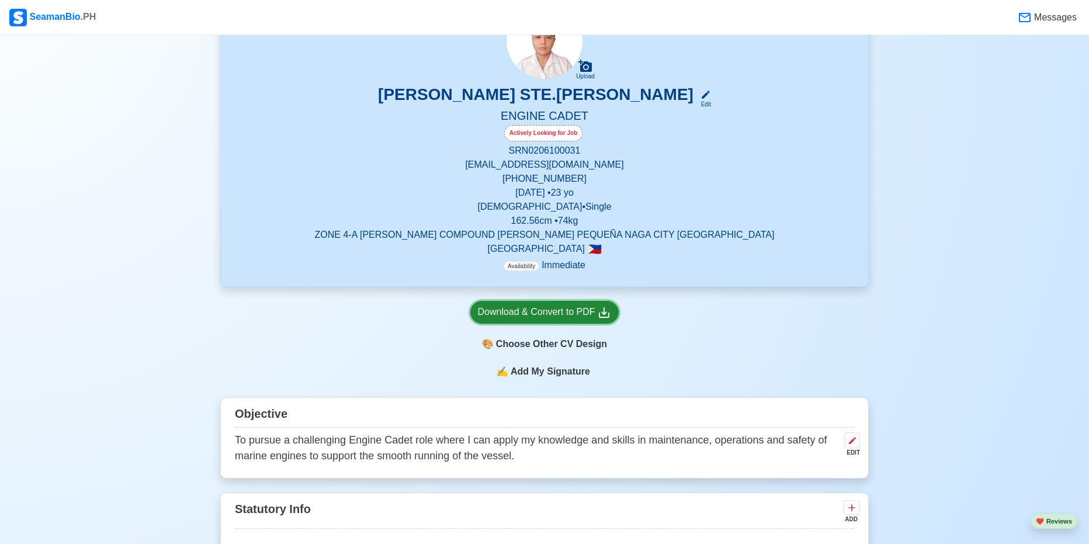
scroll to position [351, 0]
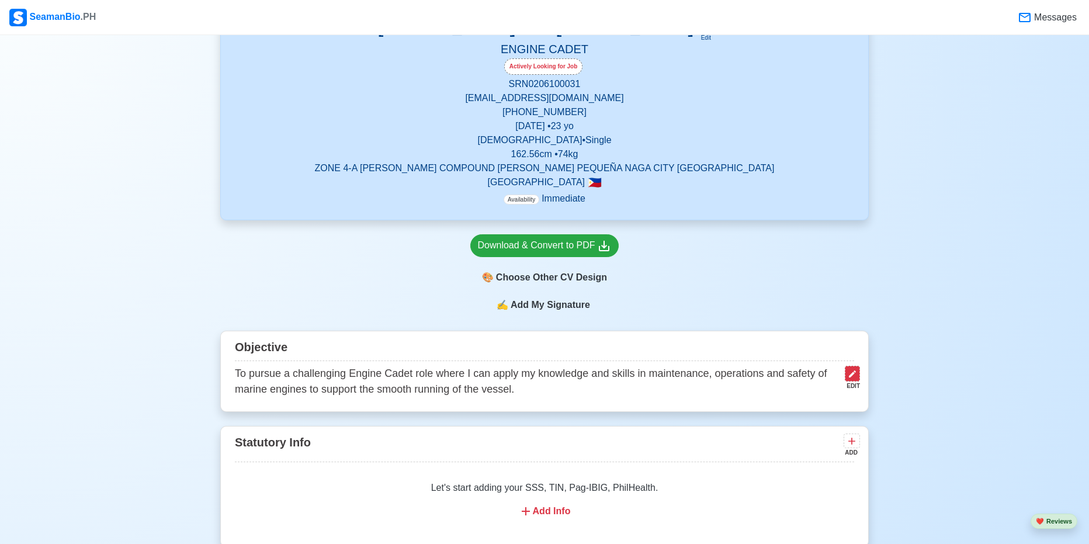
click at [851, 378] on icon at bounding box center [852, 374] width 7 height 7
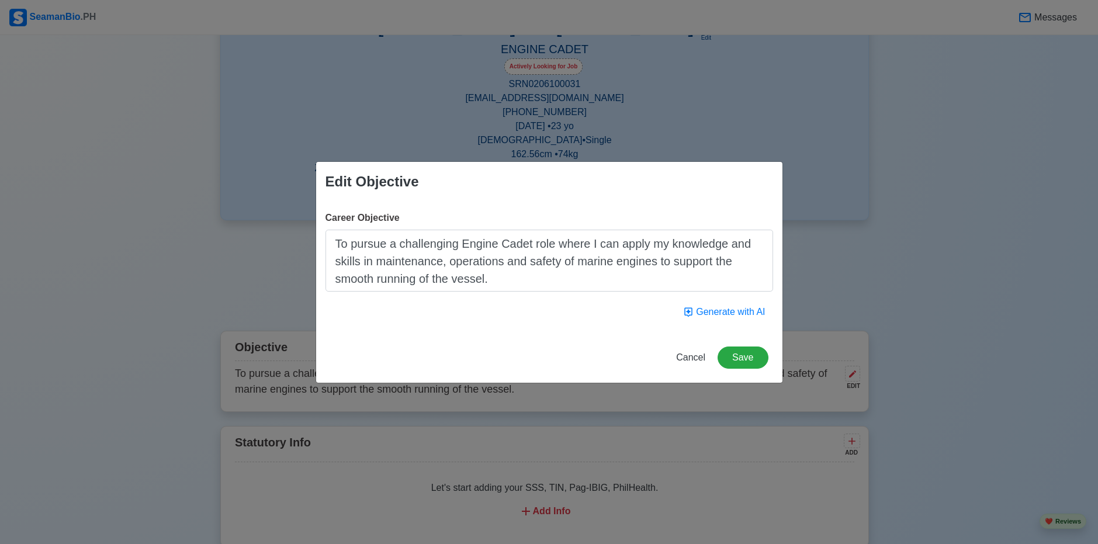
click at [610, 267] on textarea "To pursue a challenging Engine Cadet role where I can apply my knowledge and sk…" at bounding box center [550, 261] width 448 height 62
click at [546, 293] on div "Career Objective To pursue a challenging Engine Cadet role where I can apply my…" at bounding box center [549, 267] width 466 height 131
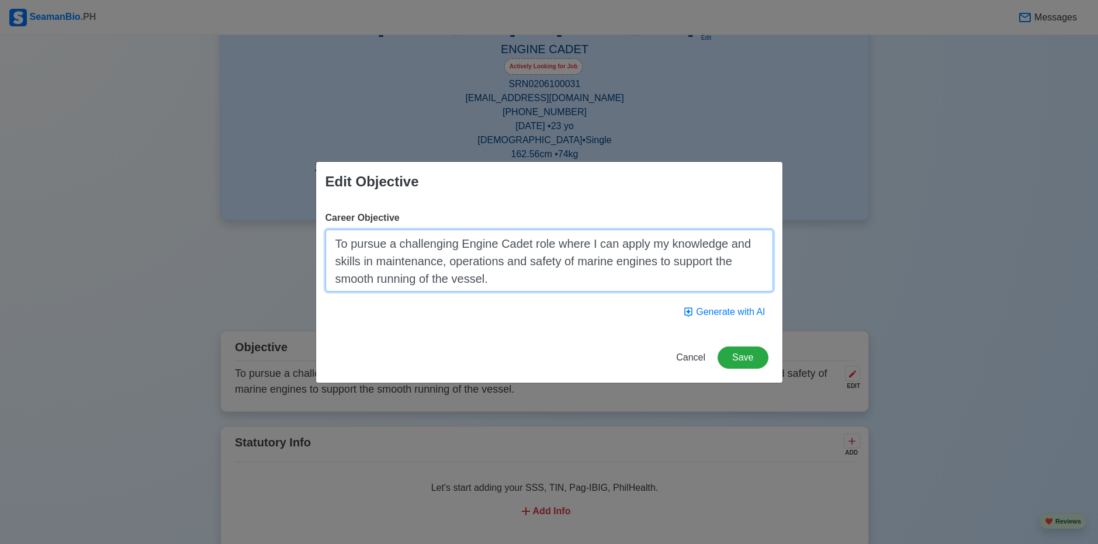
click at [549, 278] on textarea "To pursue a challenging Engine Cadet role where I can apply my knowledge and sk…" at bounding box center [550, 261] width 448 height 62
paste textarea "Dedicated and highly motivated Engine Cadet with Bachelor of Science in Marine …"
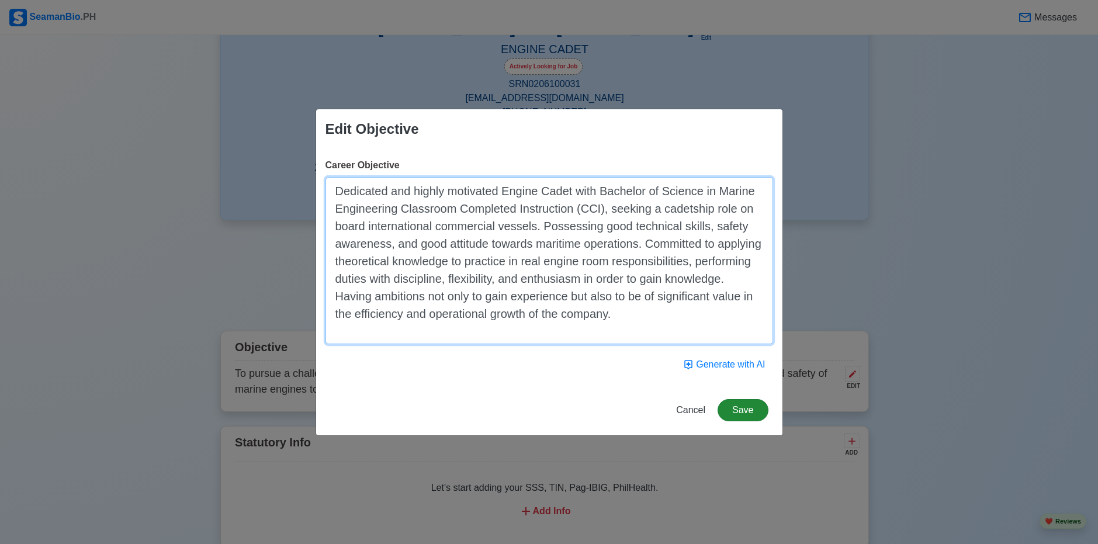
type textarea "Dedicated and highly motivated Engine Cadet with Bachelor of Science in Marine …"
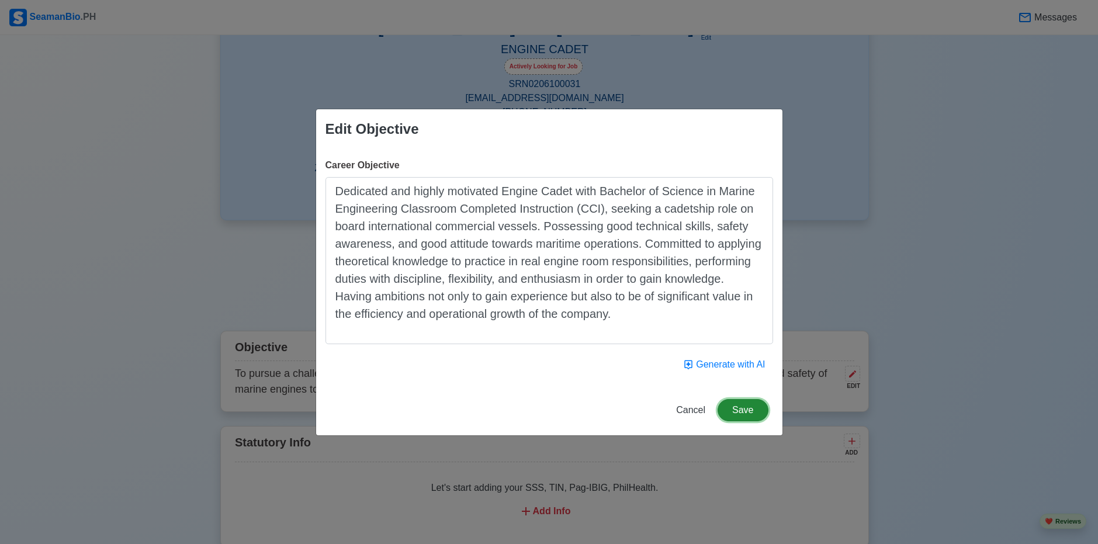
click at [745, 411] on button "Save" at bounding box center [743, 410] width 50 height 22
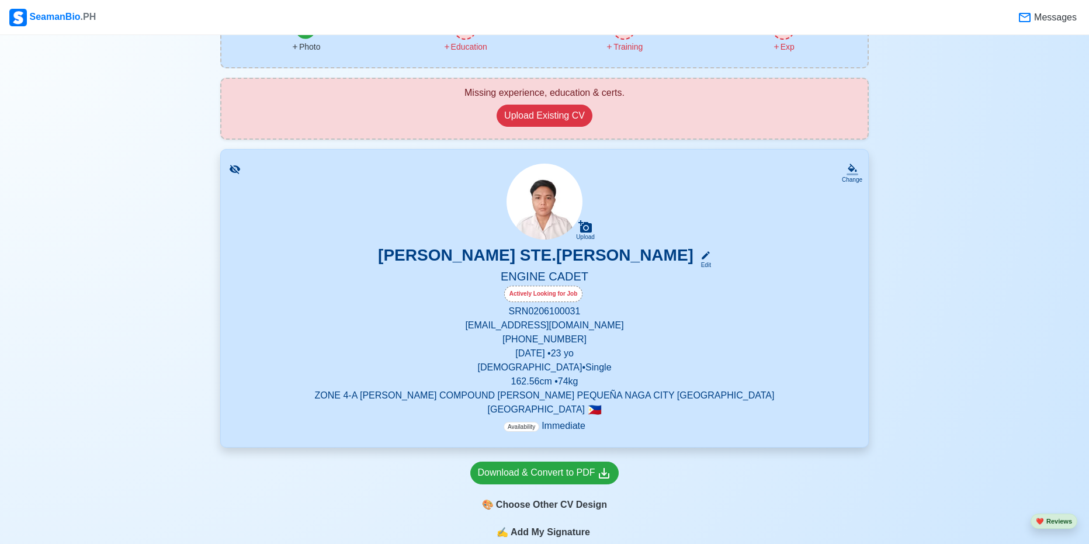
scroll to position [117, 0]
